Goal: Use online tool/utility: Utilize a website feature to perform a specific function

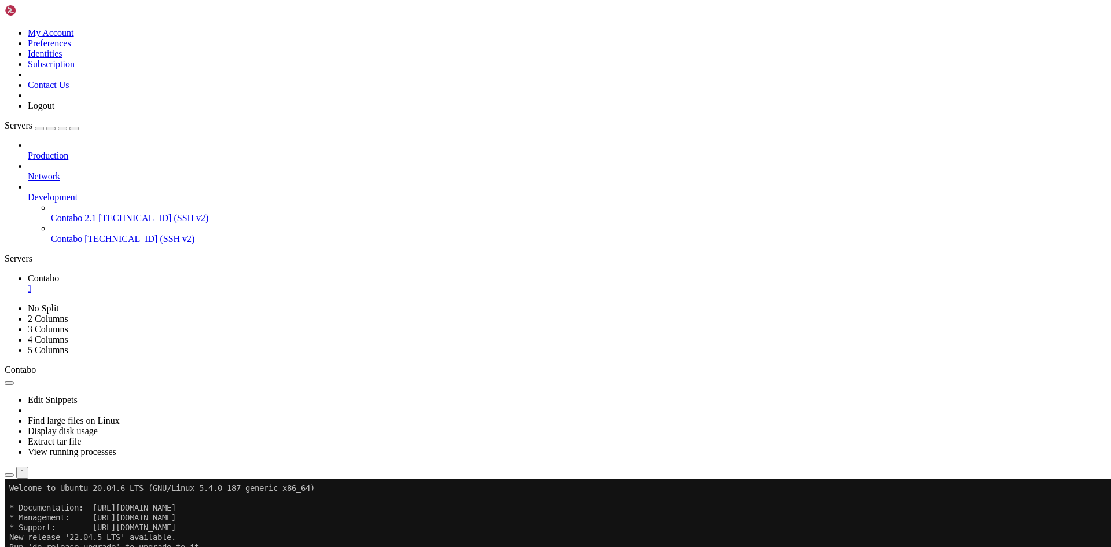
scroll to position [8825, 0]
click at [9, 475] on icon "button" at bounding box center [9, 475] width 0 height 0
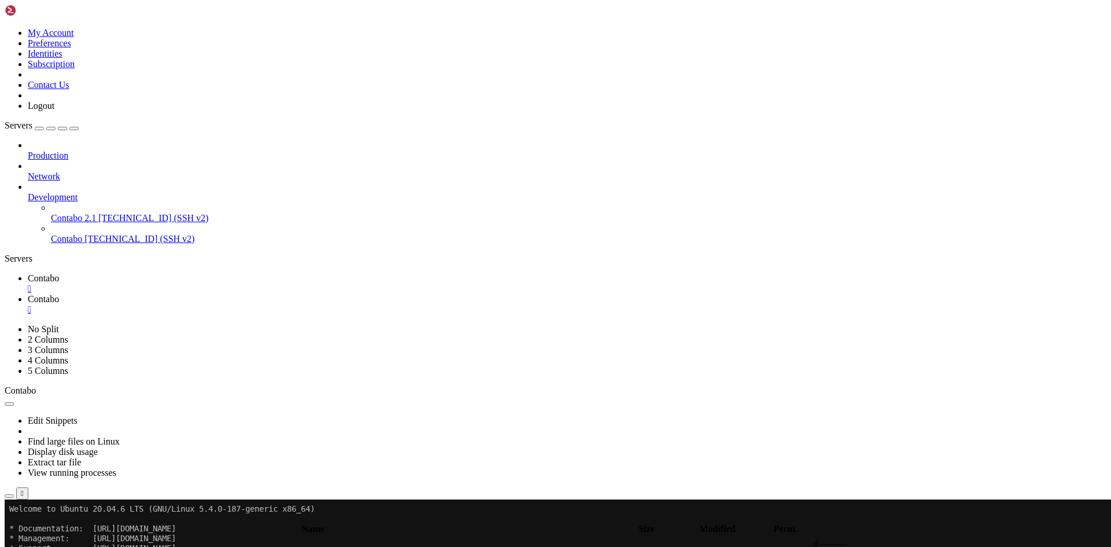
type input "/root/api-afb"
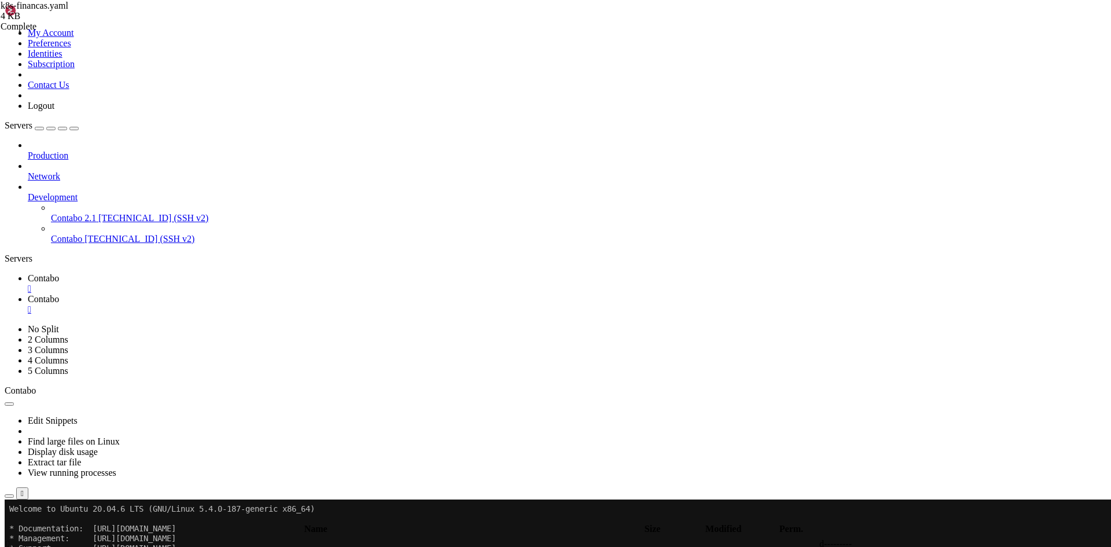
click at [278, 304] on div "" at bounding box center [567, 309] width 1079 height 10
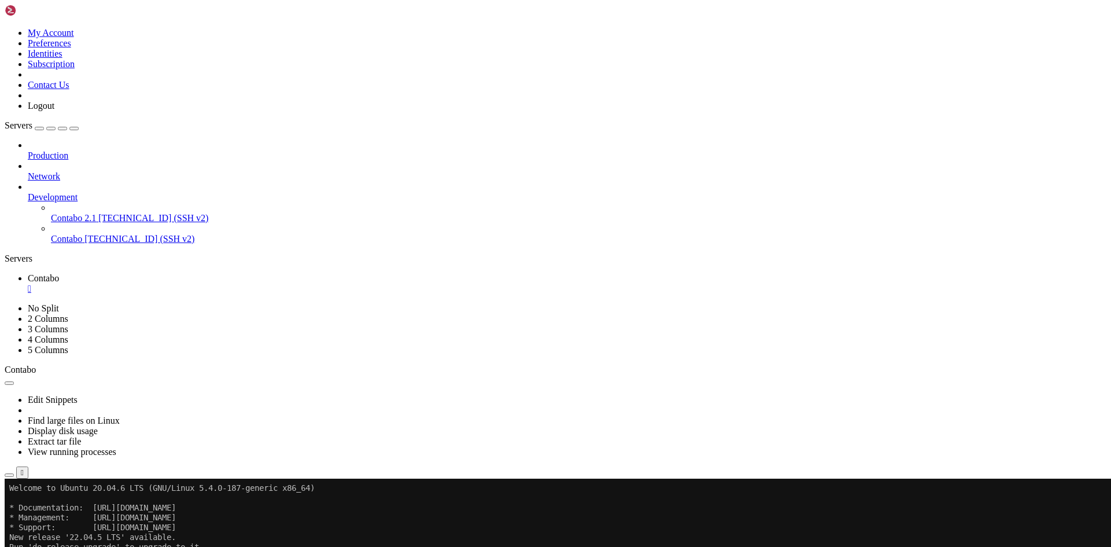
click at [9, 475] on icon "button" at bounding box center [9, 475] width 0 height 0
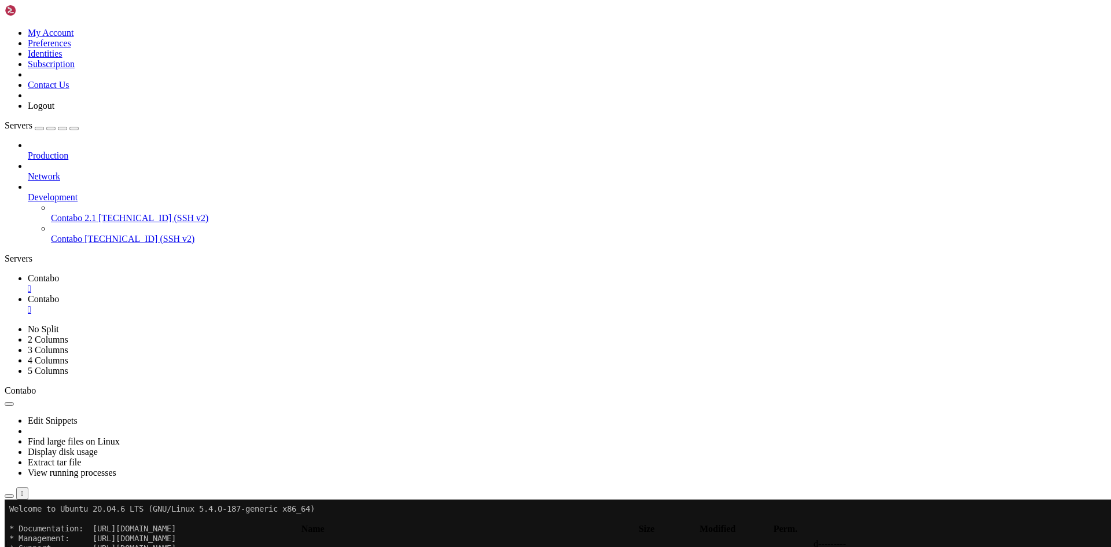
type input "/root/api-afb"
drag, startPoint x: 275, startPoint y: 10, endPoint x: 280, endPoint y: 16, distance: 7.4
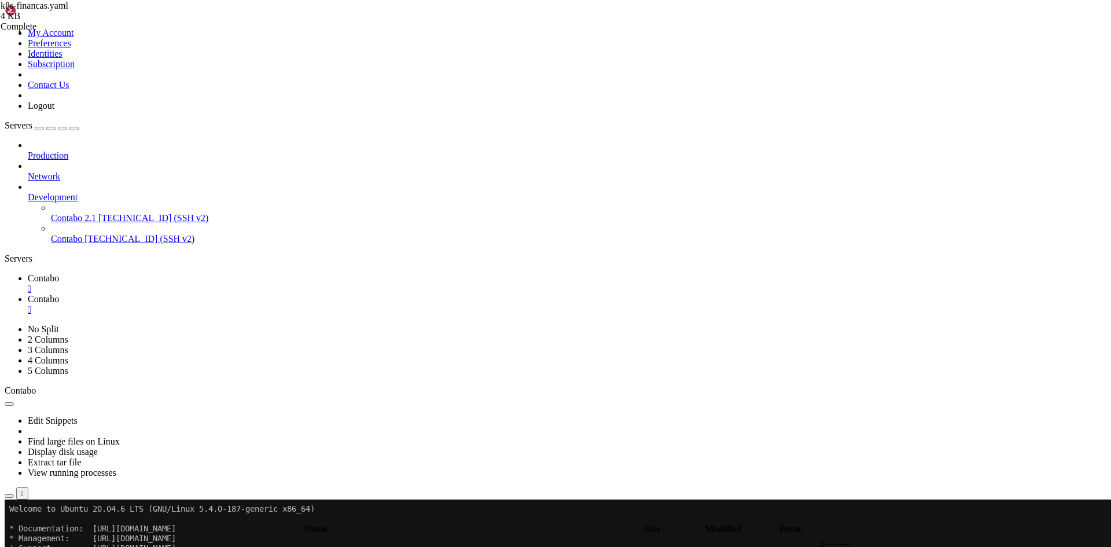
click at [275, 304] on div "" at bounding box center [567, 309] width 1079 height 10
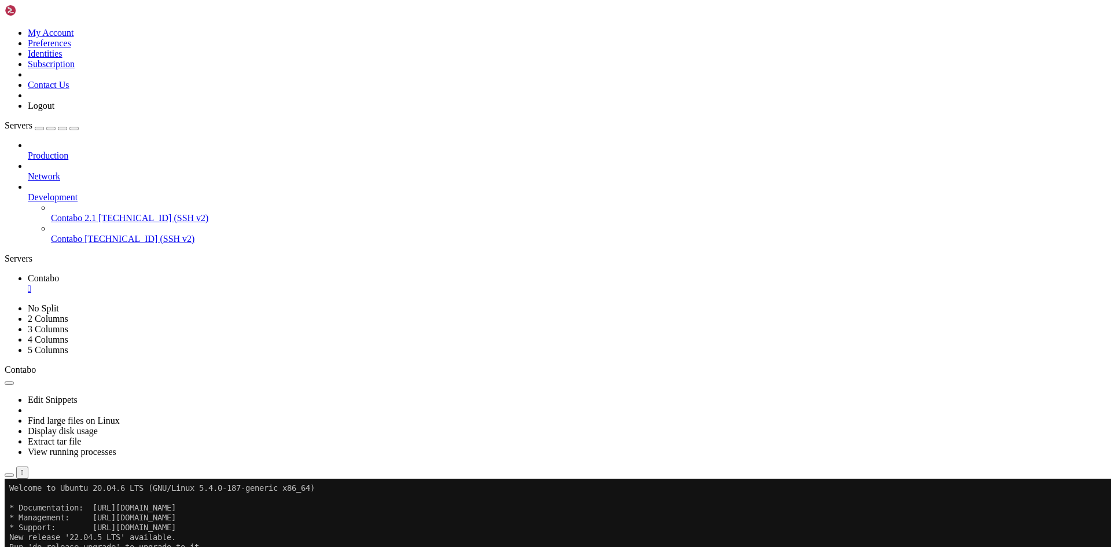
drag, startPoint x: 219, startPoint y: 932, endPoint x: 149, endPoint y: 867, distance: 95.8
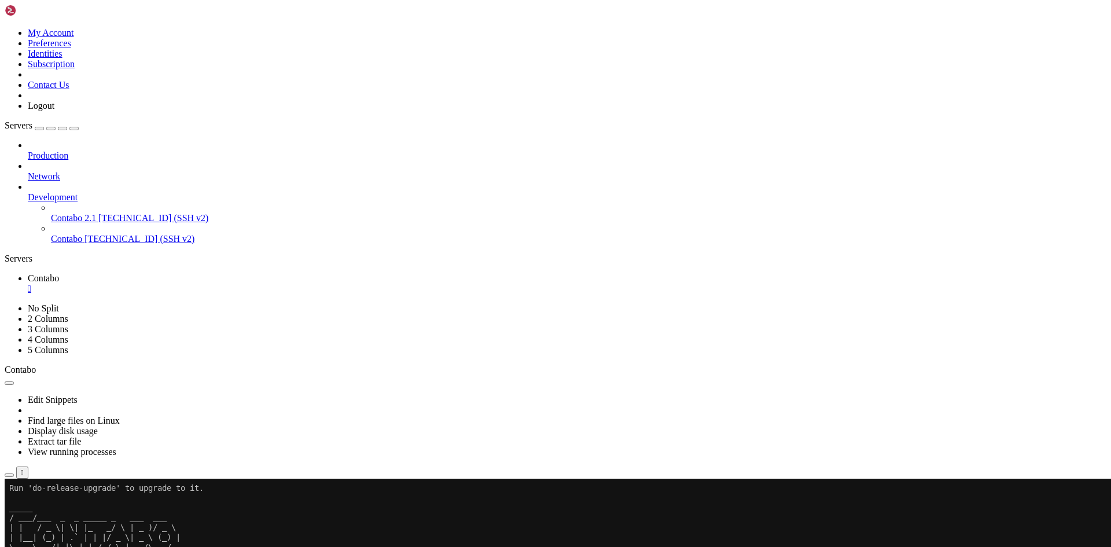
drag, startPoint x: 362, startPoint y: 844, endPoint x: 238, endPoint y: 838, distance: 123.4
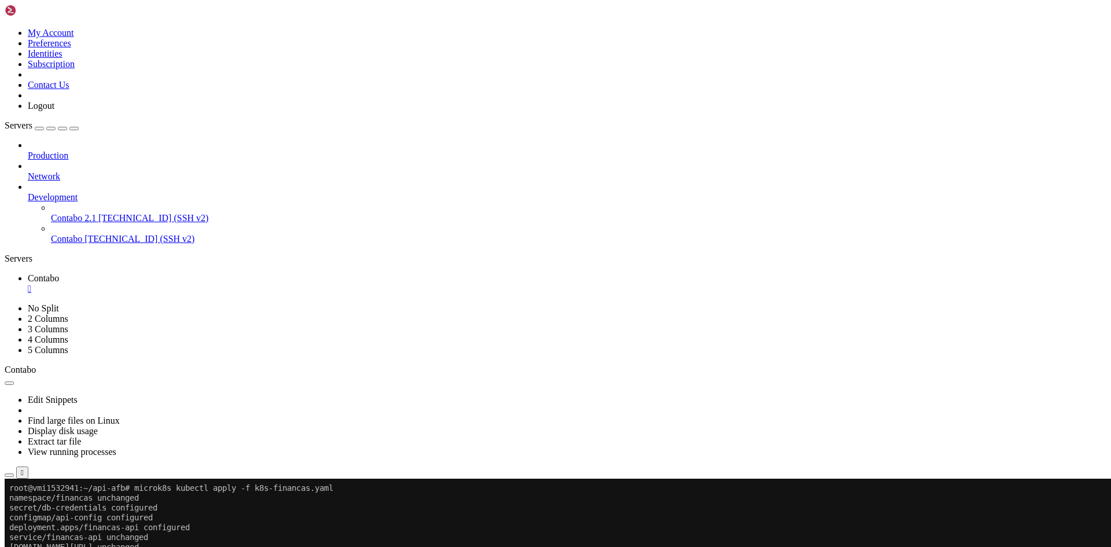
scroll to position [9090, 0]
drag, startPoint x: 302, startPoint y: 937, endPoint x: 176, endPoint y: 888, distance: 134.7
drag, startPoint x: 259, startPoint y: 940, endPoint x: 188, endPoint y: 892, distance: 85.7
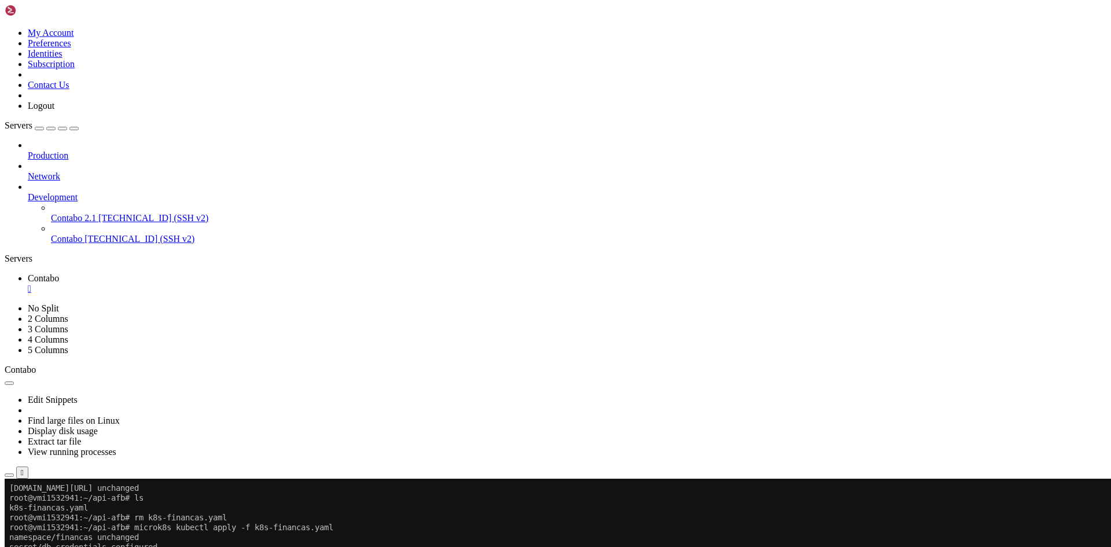
drag, startPoint x: 329, startPoint y: 922, endPoint x: 628, endPoint y: 906, distance: 299.1
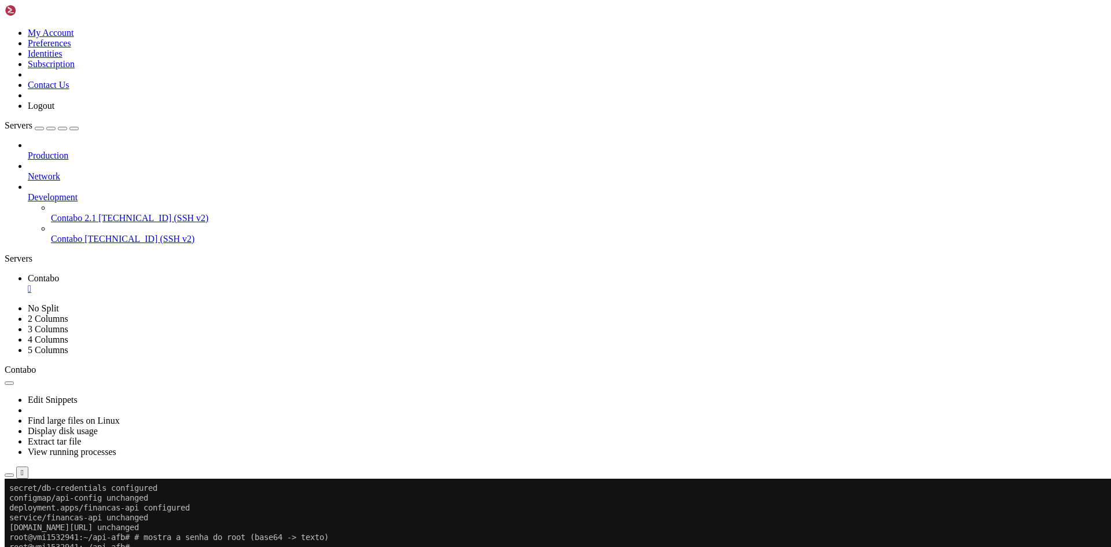
drag, startPoint x: 379, startPoint y: 943, endPoint x: 284, endPoint y: 885, distance: 110.9
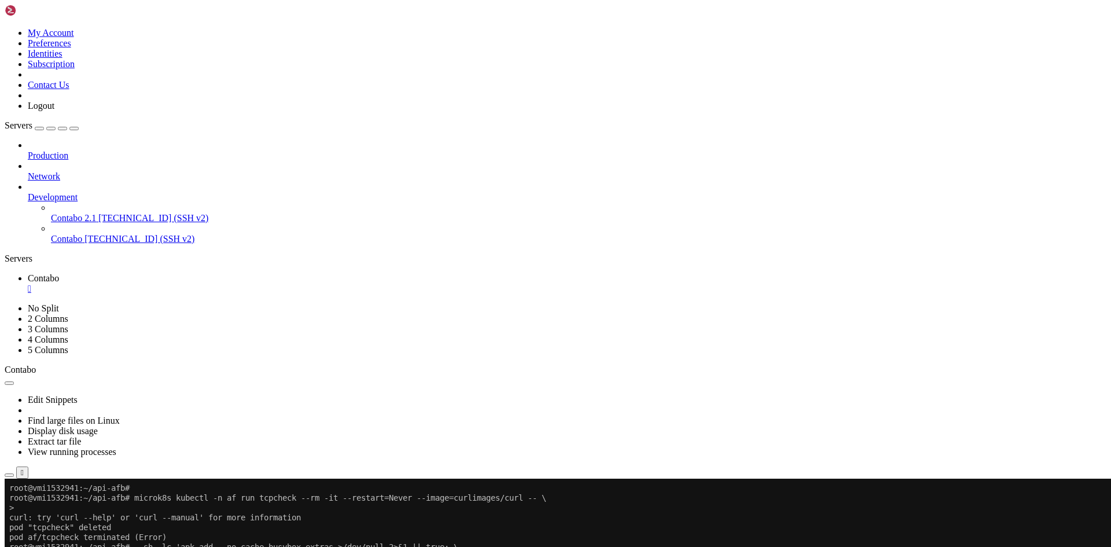
scroll to position [9435, 0]
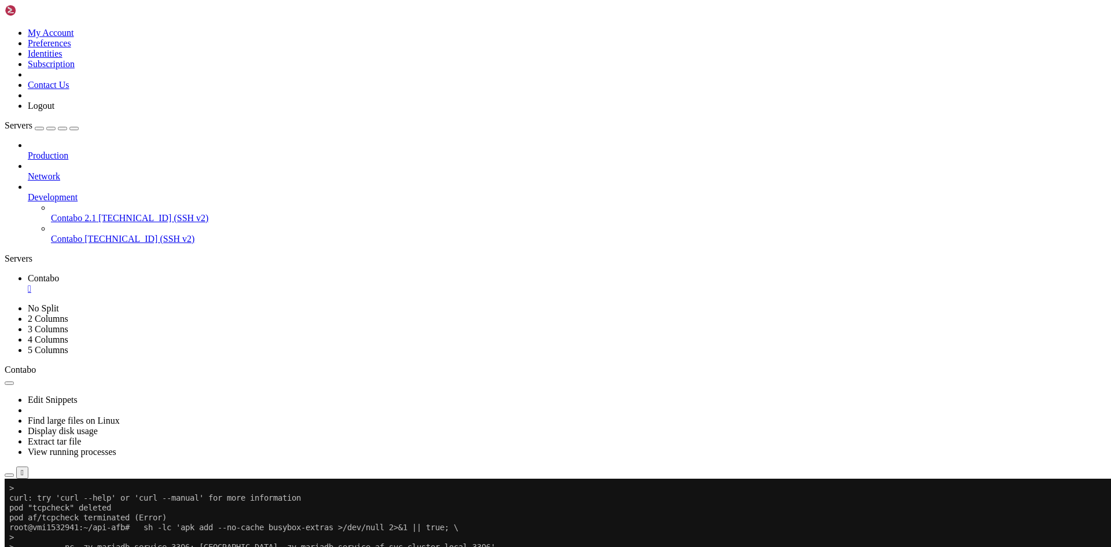
drag, startPoint x: 230, startPoint y: 905, endPoint x: 196, endPoint y: 903, distance: 34.8
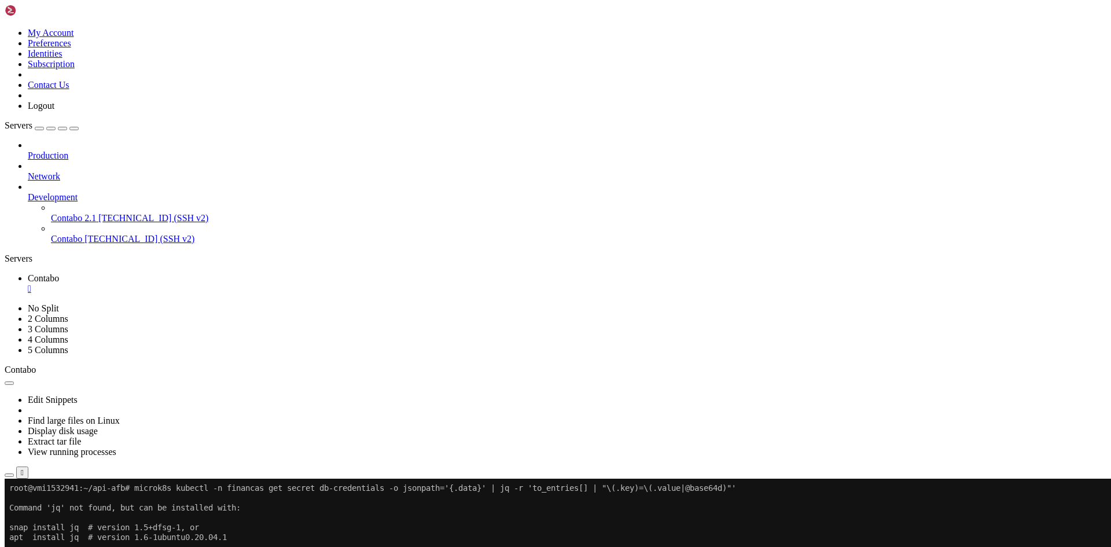
scroll to position [9671, 0]
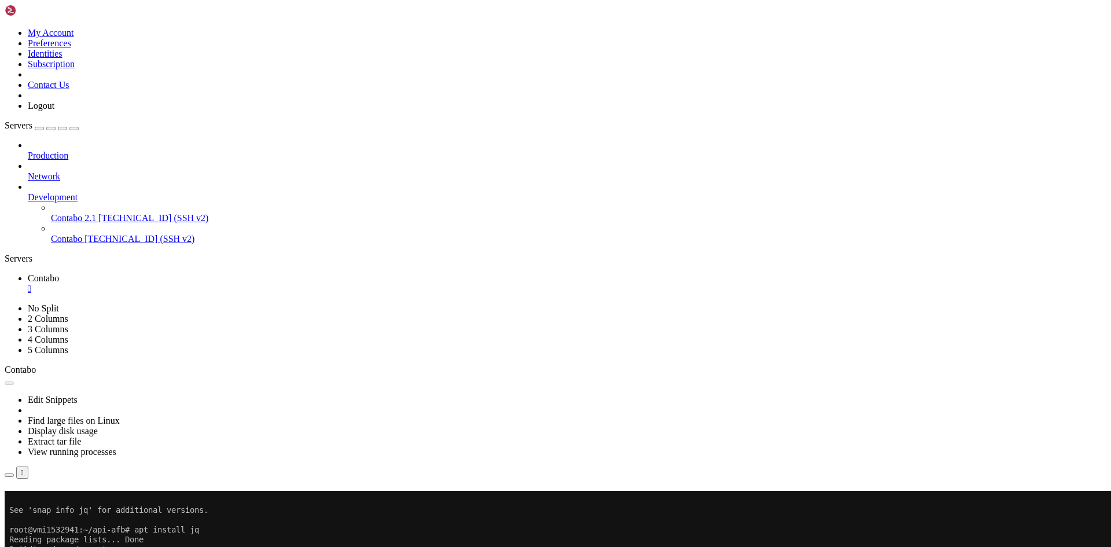
click at [51, 501] on button "Reconnect" at bounding box center [28, 507] width 46 height 12
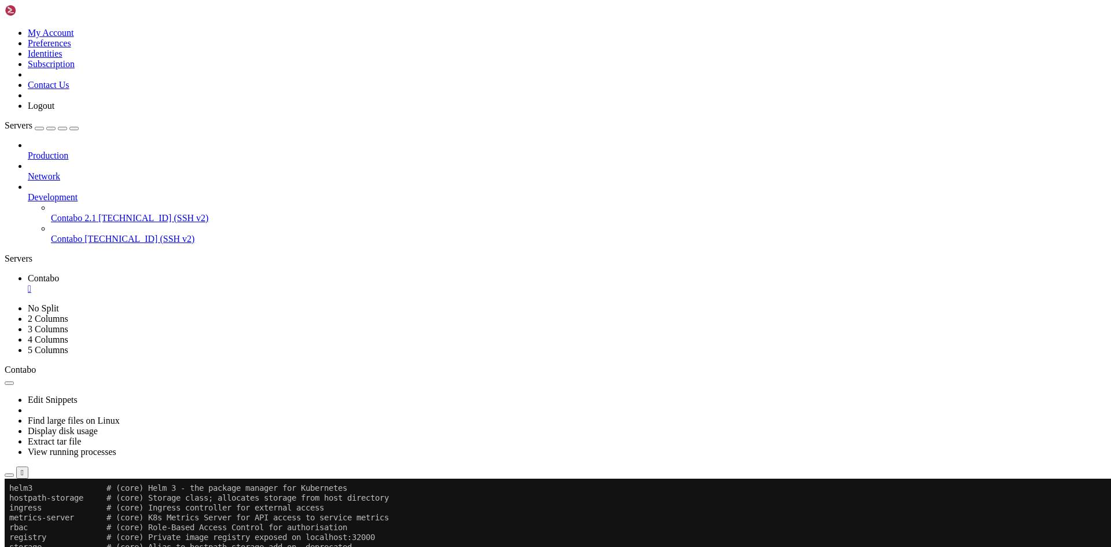
scroll to position [10035, 0]
drag, startPoint x: 255, startPoint y: 942, endPoint x: 210, endPoint y: 887, distance: 70.3
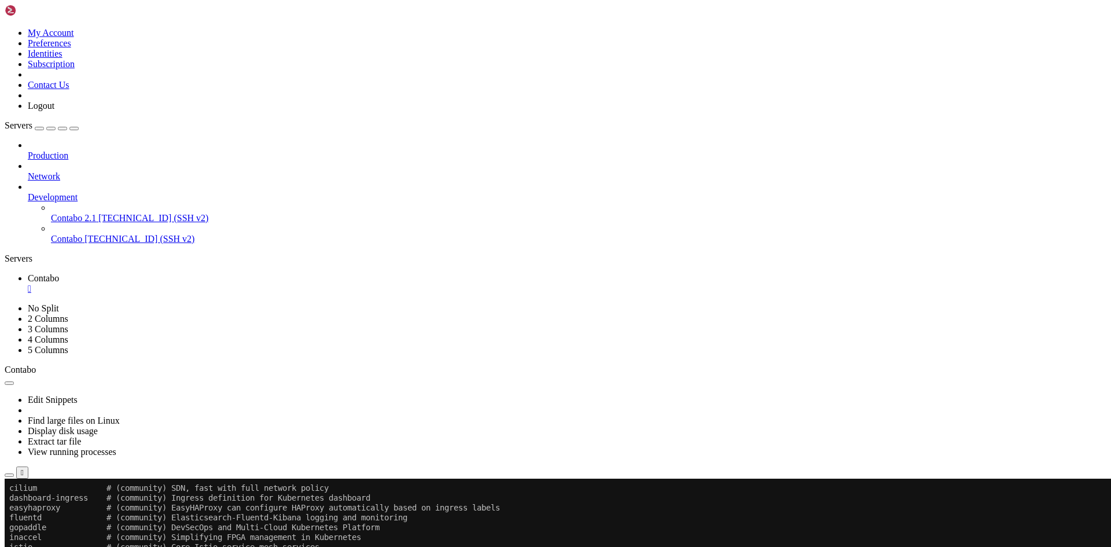
drag, startPoint x: 249, startPoint y: 921, endPoint x: 389, endPoint y: 919, distance: 140.1
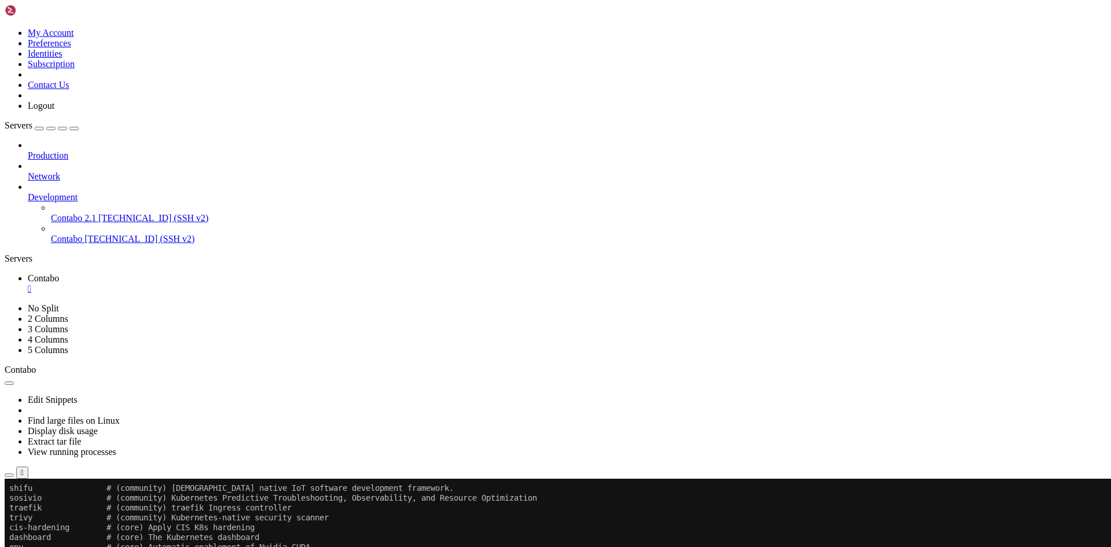
scroll to position [10350, 0]
